Goal: Find contact information: Obtain details needed to contact an individual or organization

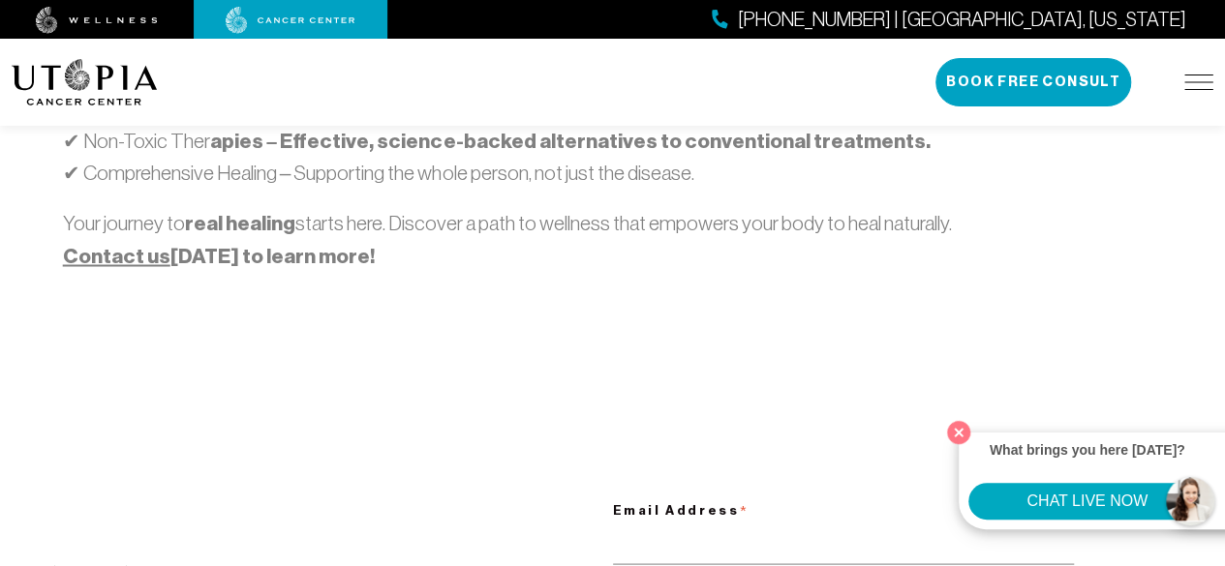
scroll to position [1612, 0]
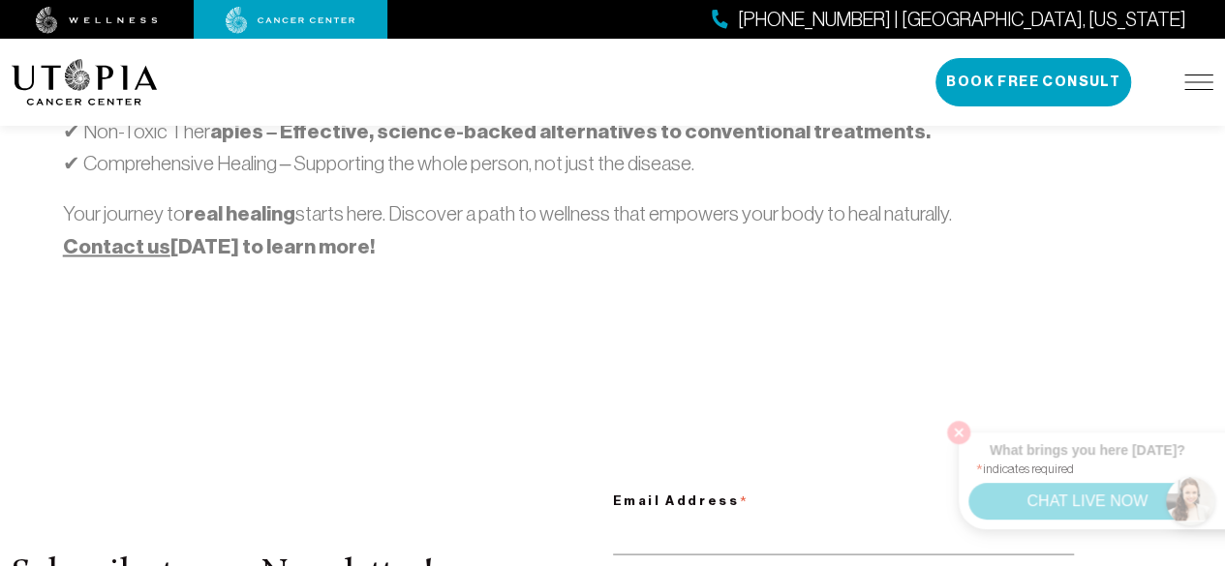
click at [136, 18] on img at bounding box center [97, 20] width 122 height 27
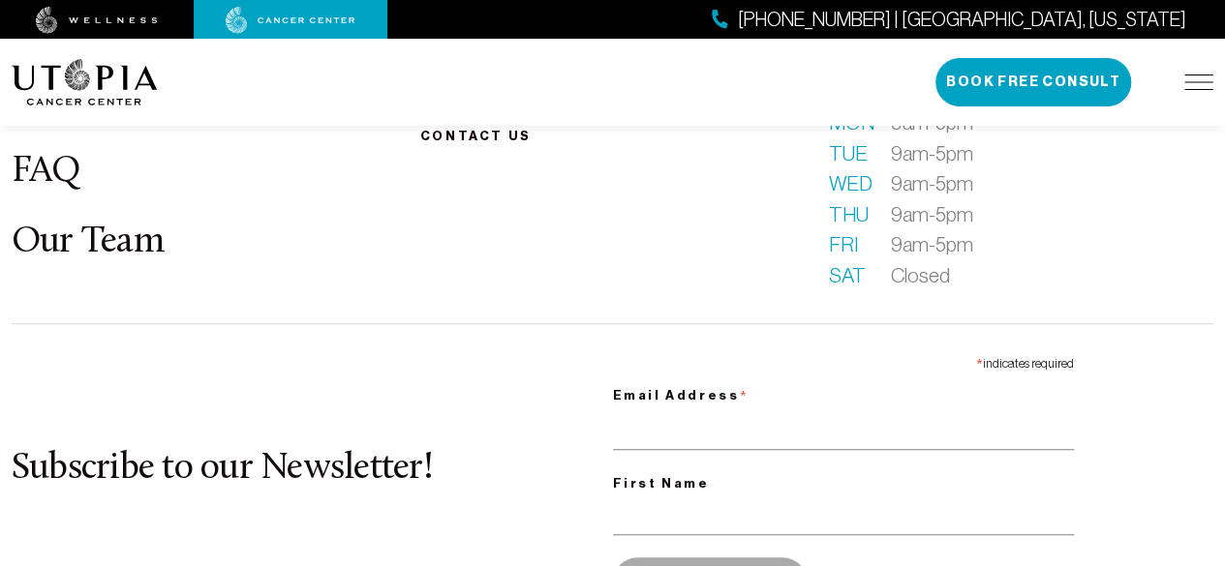
scroll to position [7986, 0]
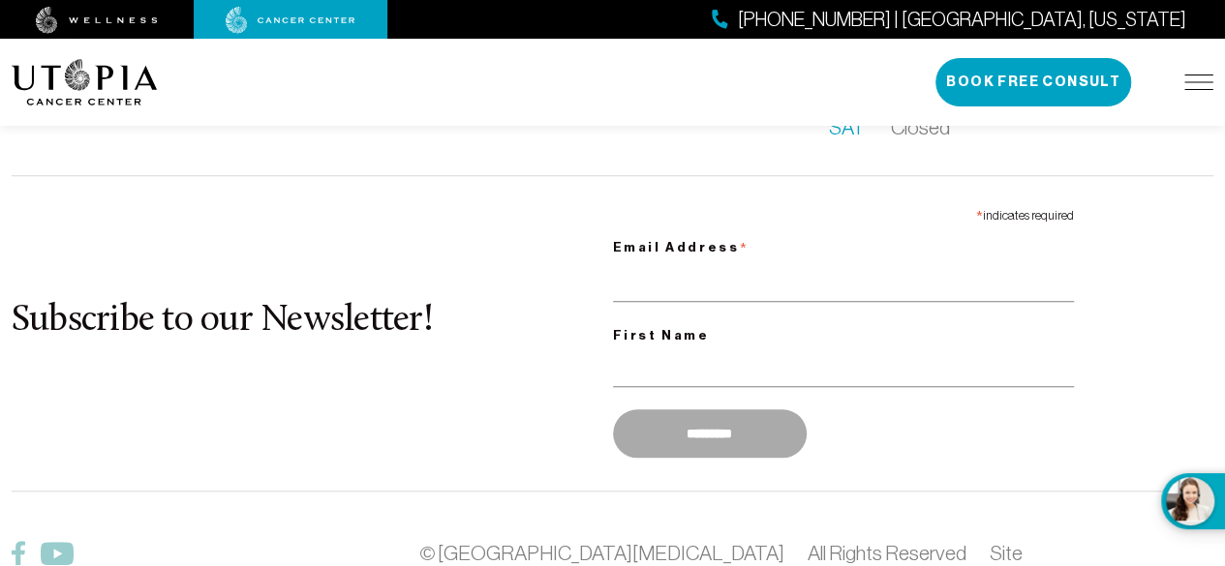
click at [1201, 82] on img at bounding box center [1198, 82] width 29 height 15
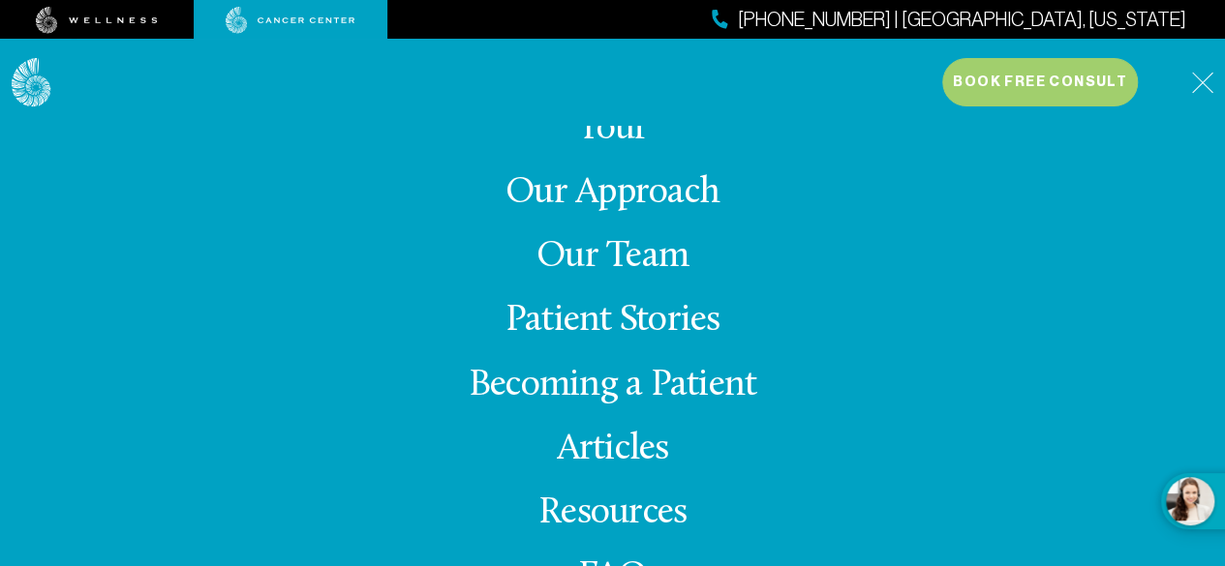
scroll to position [80, 0]
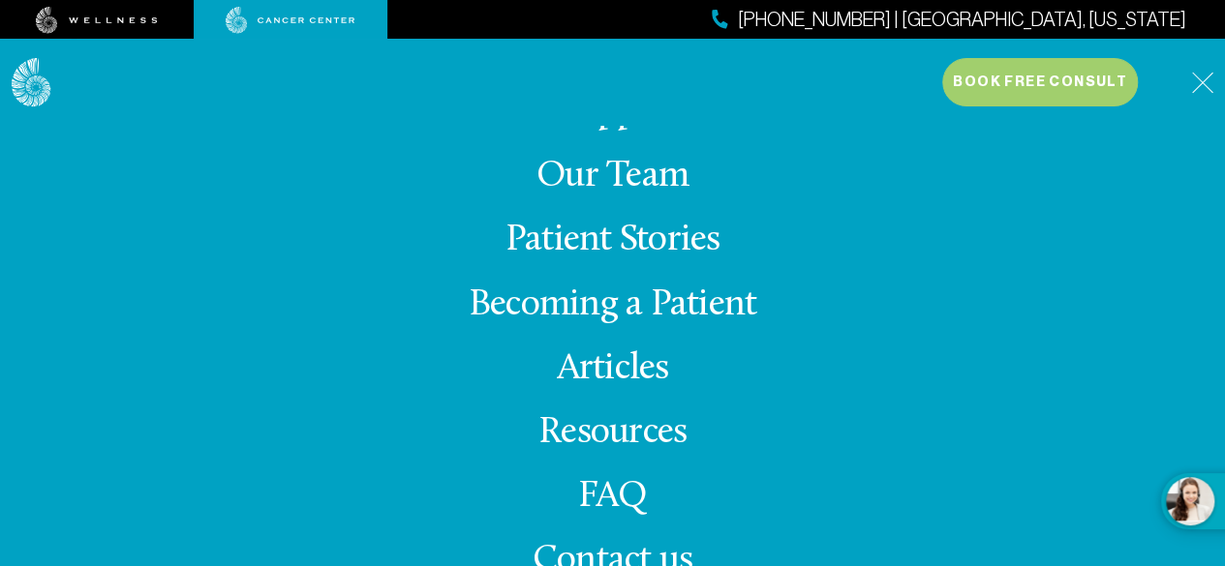
click at [647, 552] on span "Contact us" at bounding box center [613, 561] width 160 height 38
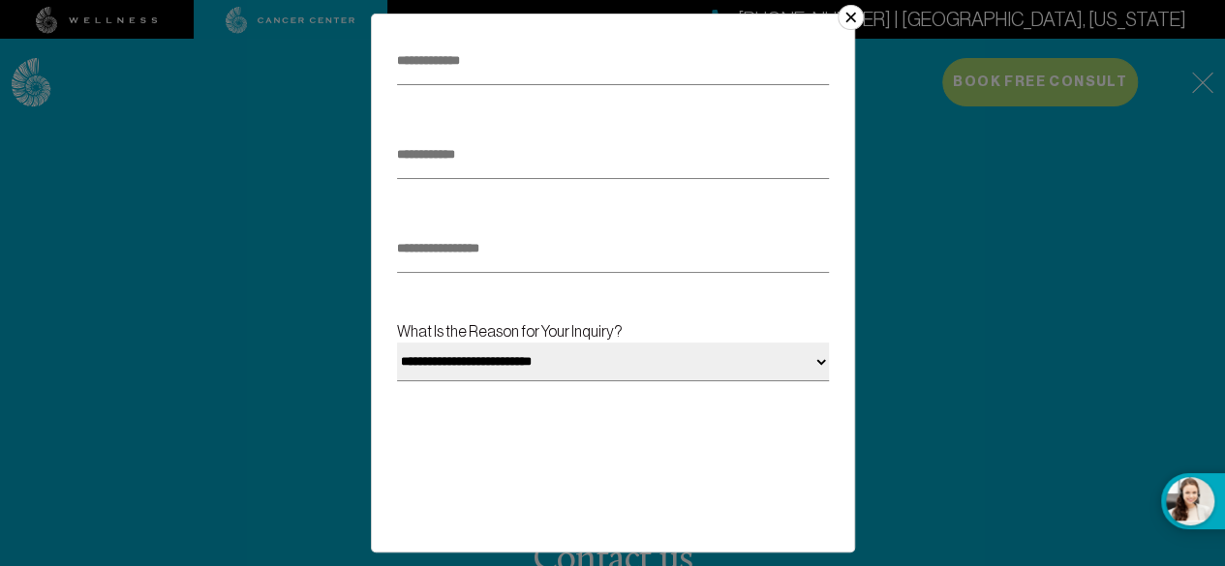
scroll to position [438, 0]
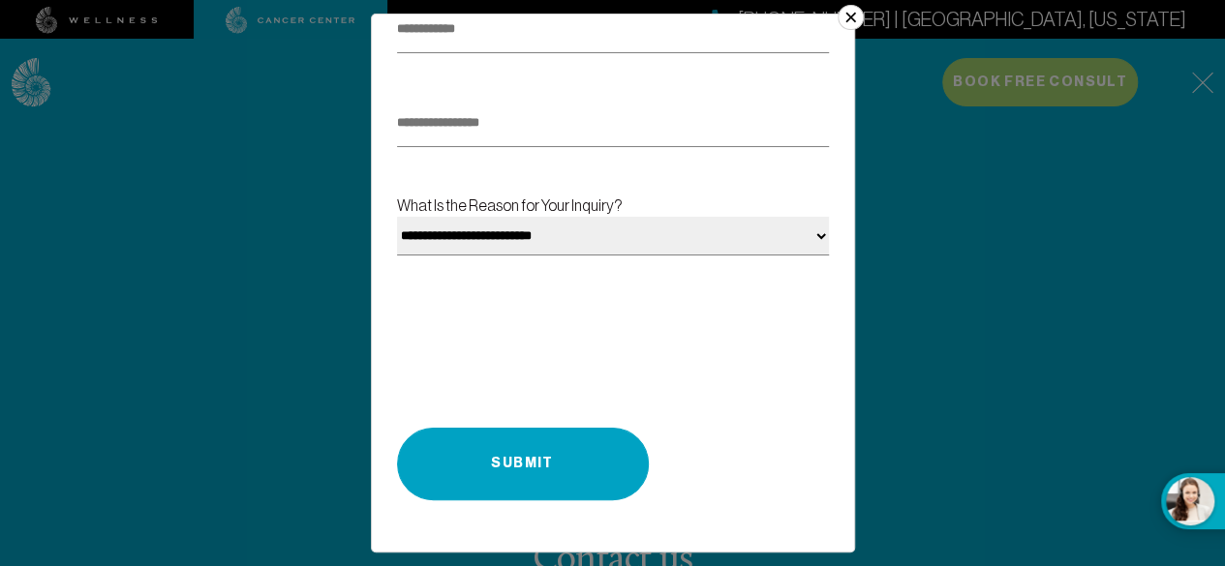
click at [856, 15] on button "×" at bounding box center [849, 17] width 25 height 25
